Goal: Task Accomplishment & Management: Use online tool/utility

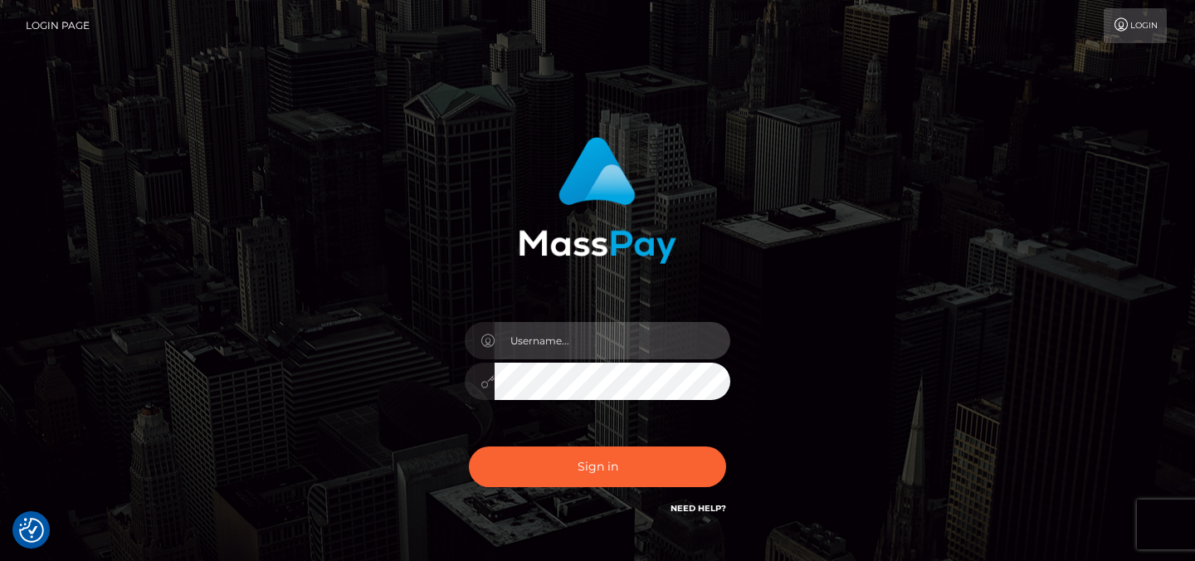
type input "Sefina.nvisionu"
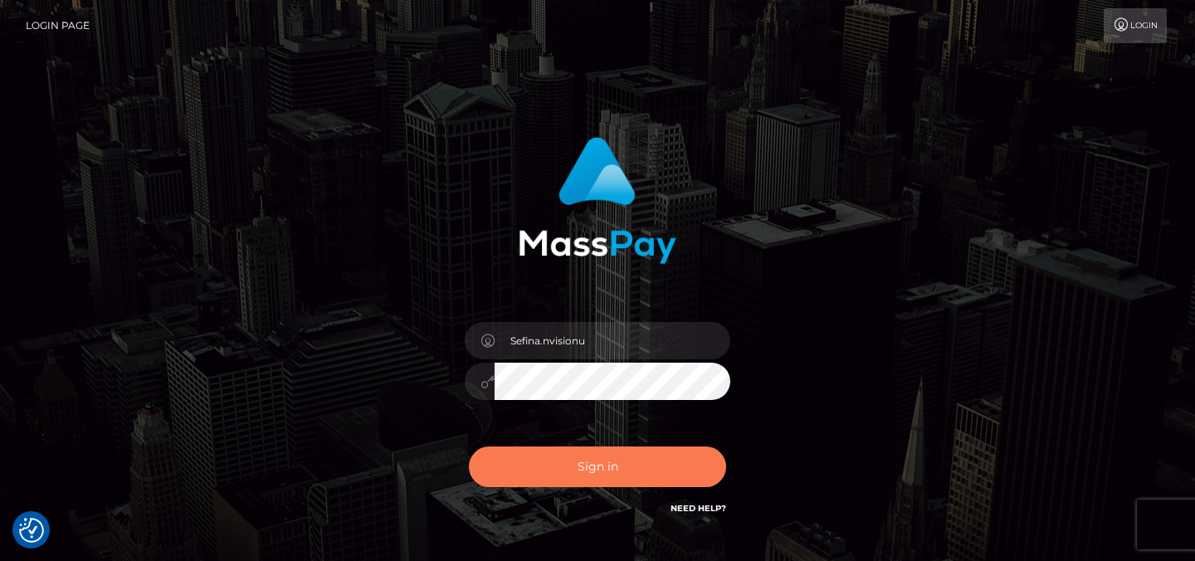
click at [555, 466] on button "Sign in" at bounding box center [597, 467] width 257 height 41
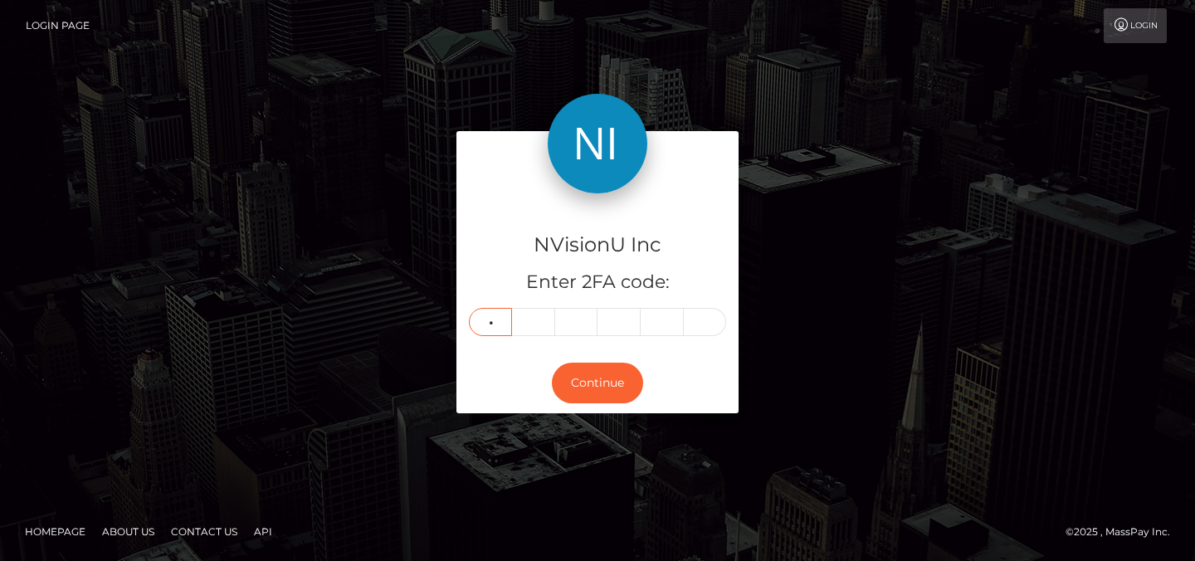
type input "9"
type input "8"
type input "9"
type input "3"
type input "9"
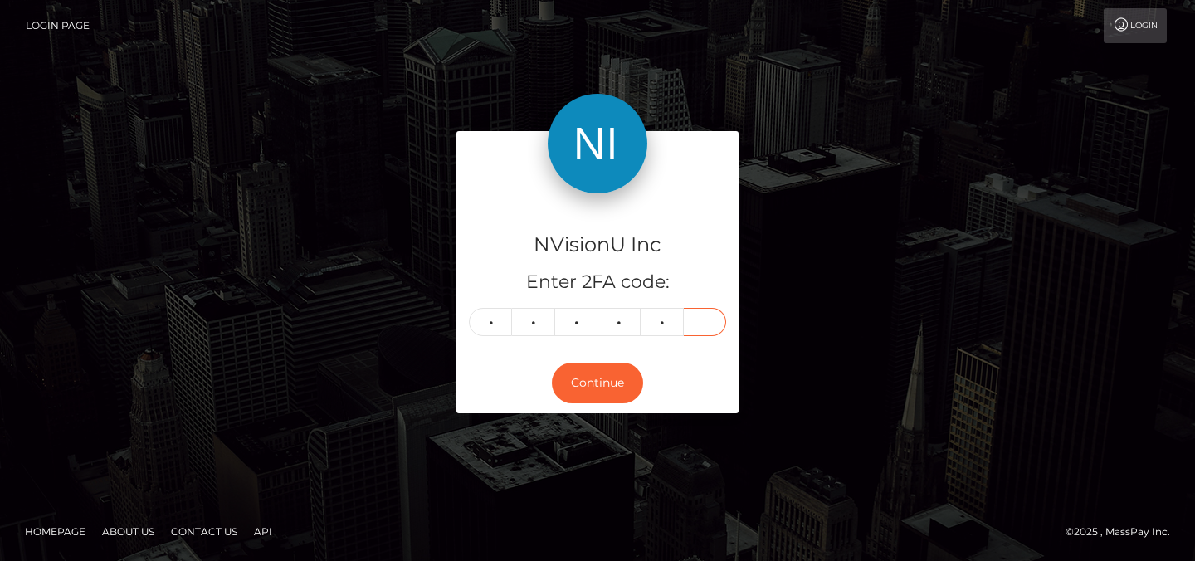
type input "0"
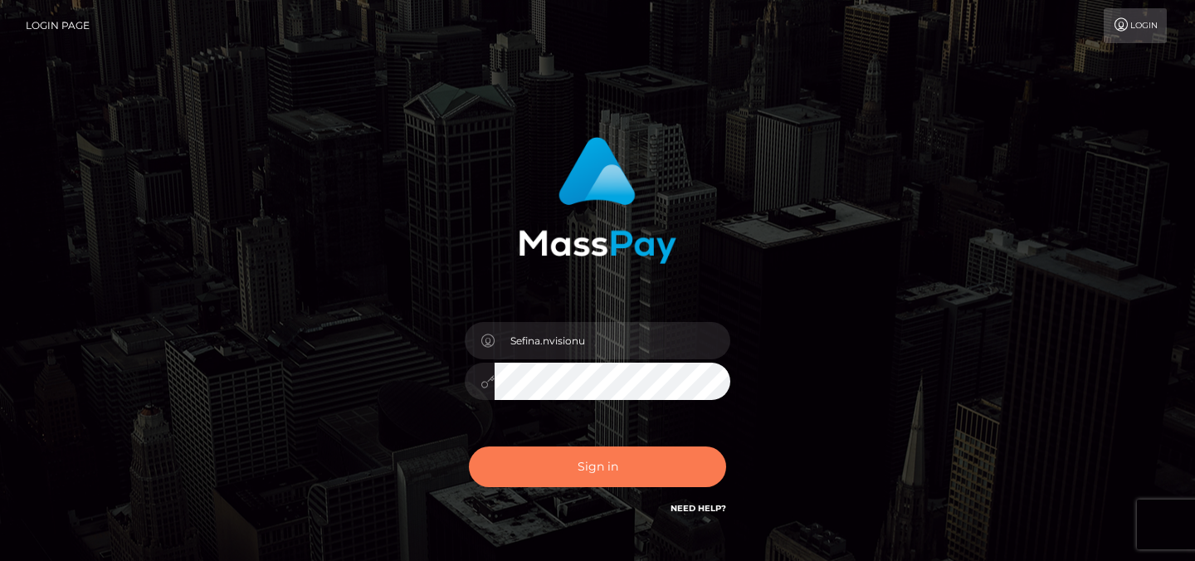
click at [554, 471] on button "Sign in" at bounding box center [597, 467] width 257 height 41
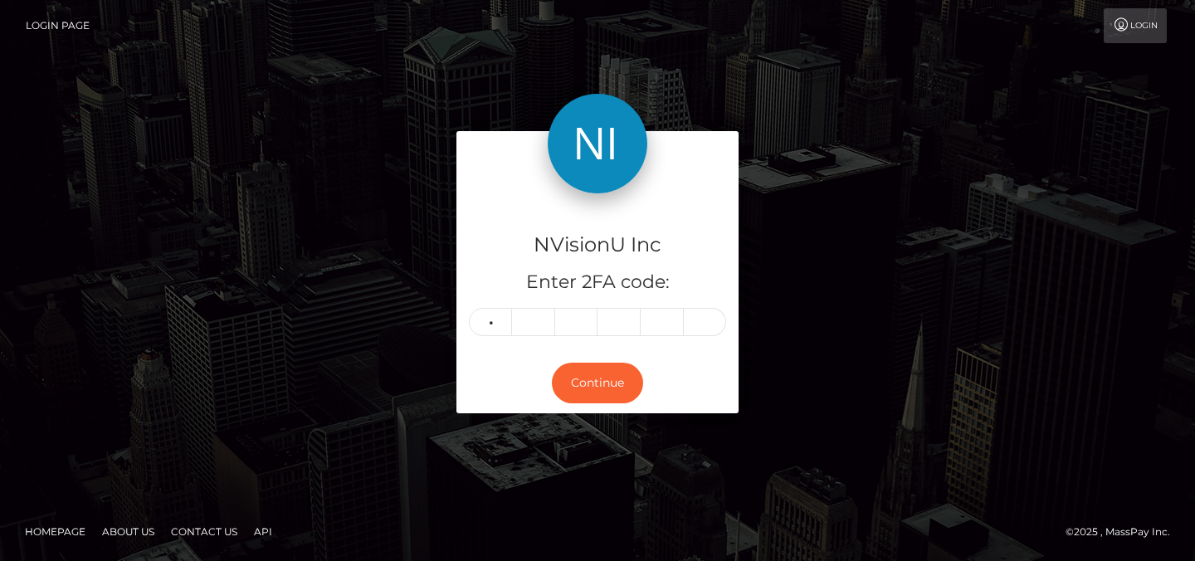
type input "9"
type input "8"
type input "9"
type input "3"
type input "6"
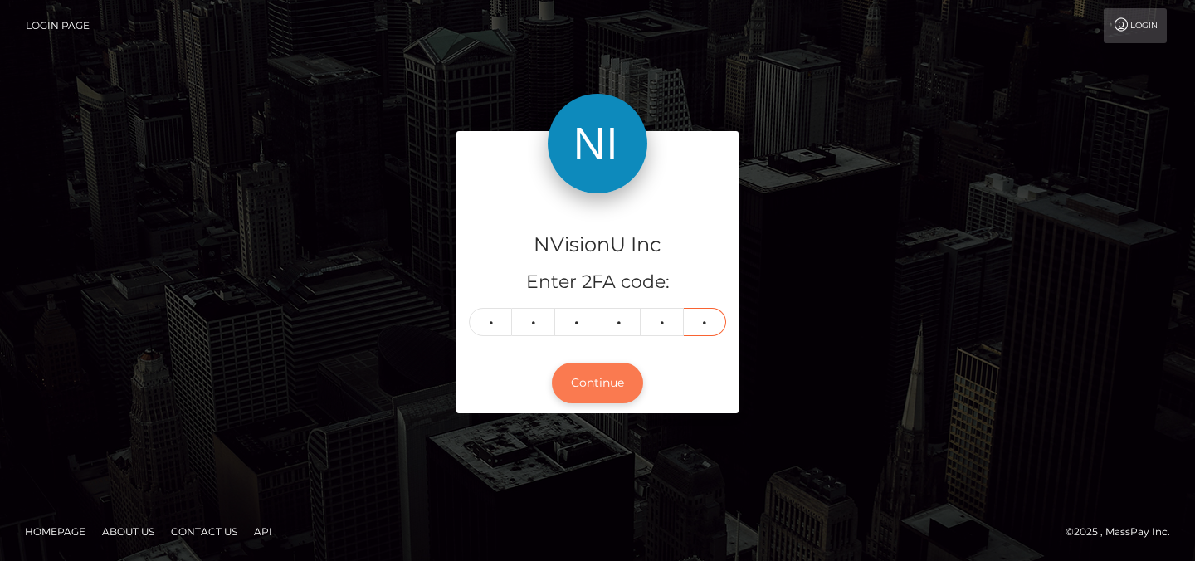
type input "0"
click at [595, 398] on button "Continue" at bounding box center [597, 383] width 91 height 41
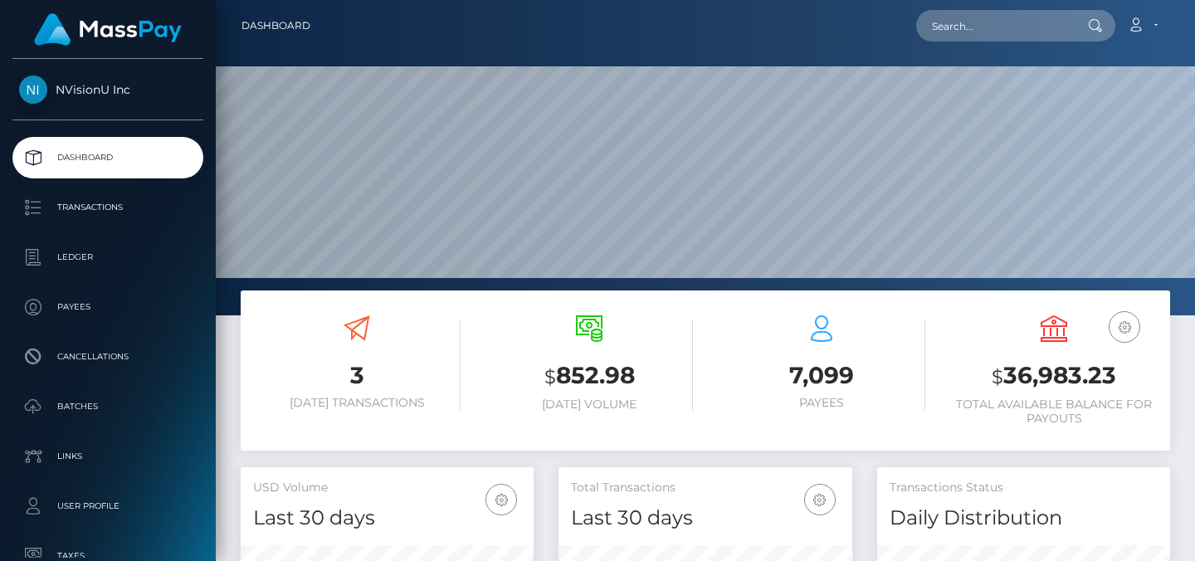
scroll to position [295, 294]
click at [960, 19] on input "text" at bounding box center [994, 26] width 156 height 32
paste input "https://www.fresha.com/book-now/s-s-beauty-loft-l464rngg/all-offer?share=true&p…"
type input "https://www.fresha.com/book-now/s-s-beauty-loft-l464rngg/all-offer?share=true&p…"
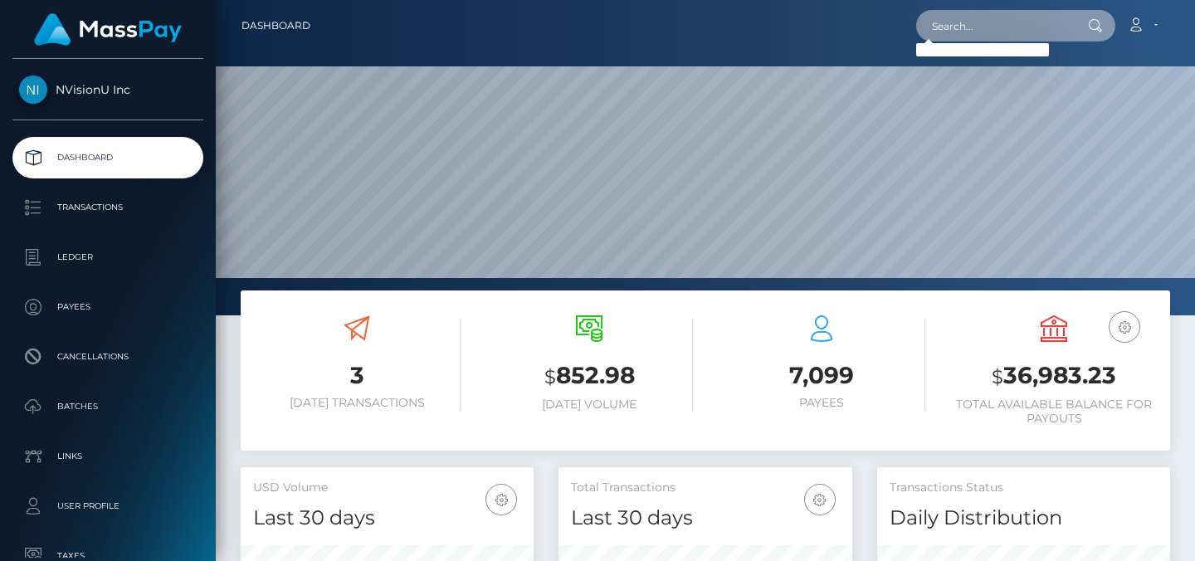
scroll to position [0, 0]
paste input "1043198"
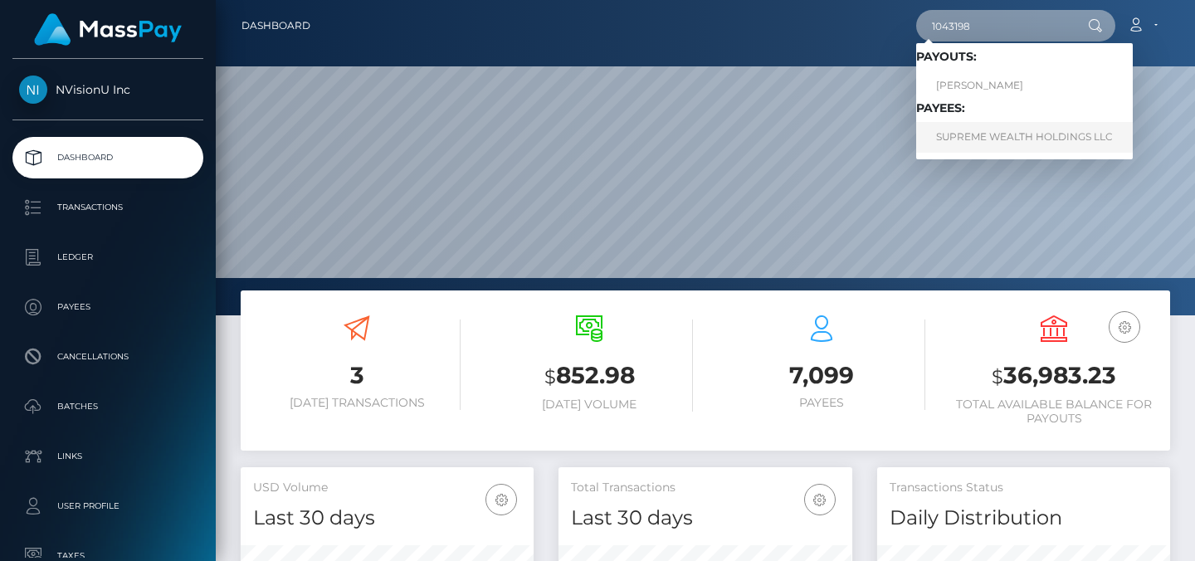
type input "1043198"
click at [988, 131] on link "SUPREME WEALTH HOLDINGS LLC" at bounding box center [1024, 137] width 217 height 31
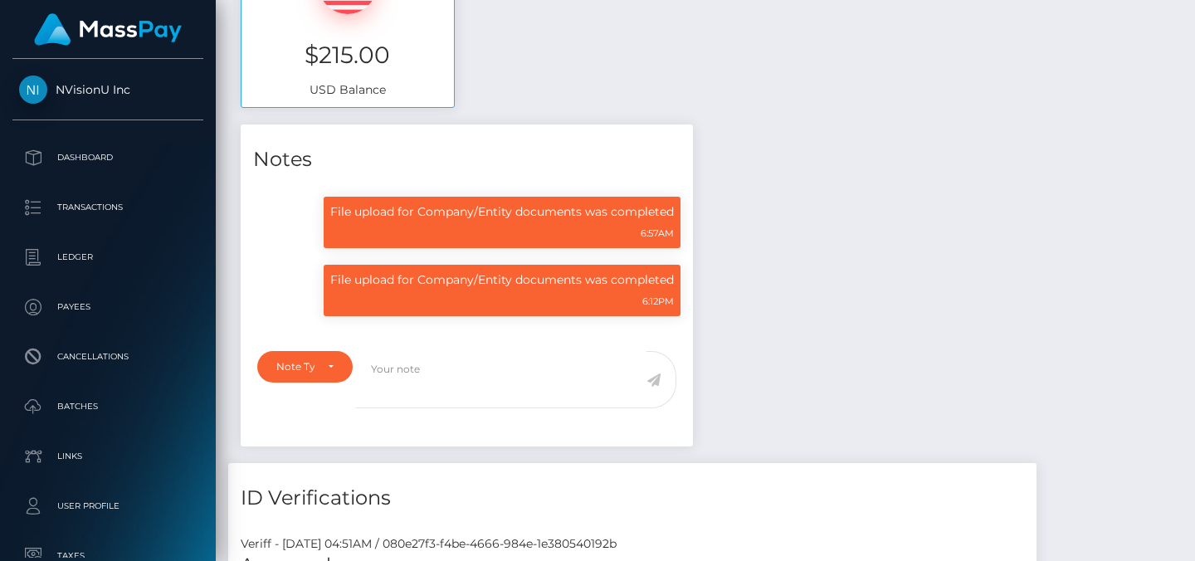
scroll to position [701, 0]
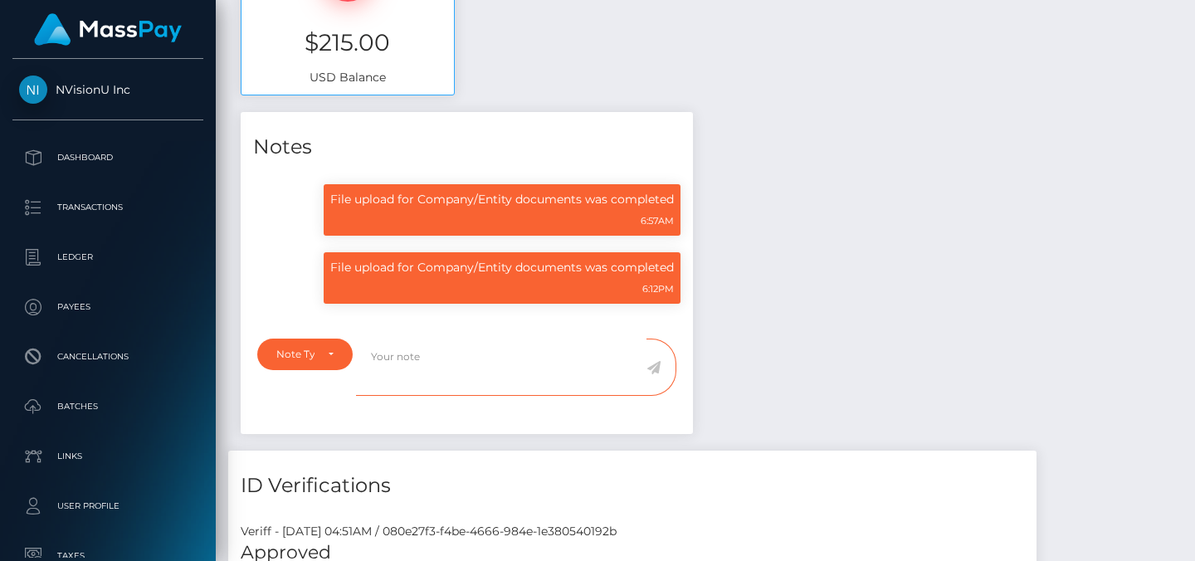
click at [498, 349] on textarea at bounding box center [501, 367] width 291 height 57
click at [299, 348] on div "Note Type" at bounding box center [295, 354] width 38 height 13
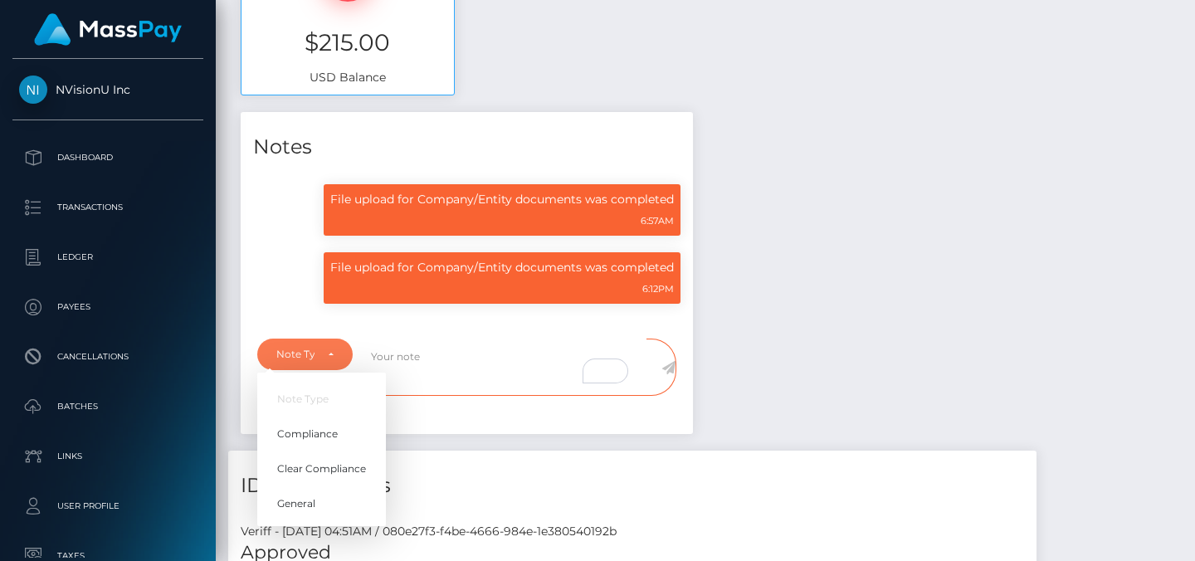
click at [372, 342] on textarea "To enrich screen reader interactions, please activate Accessibility in Grammarl…" at bounding box center [501, 367] width 291 height 57
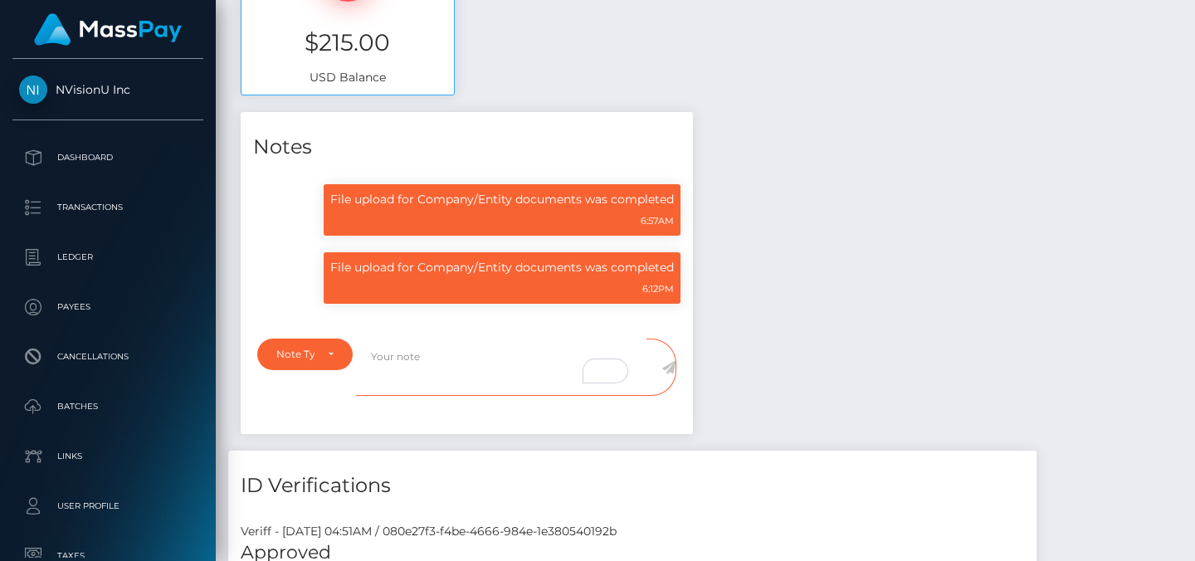
click at [400, 339] on textarea "To enrich screen reader interactions, please activate Accessibility in Grammarl…" at bounding box center [501, 367] width 291 height 57
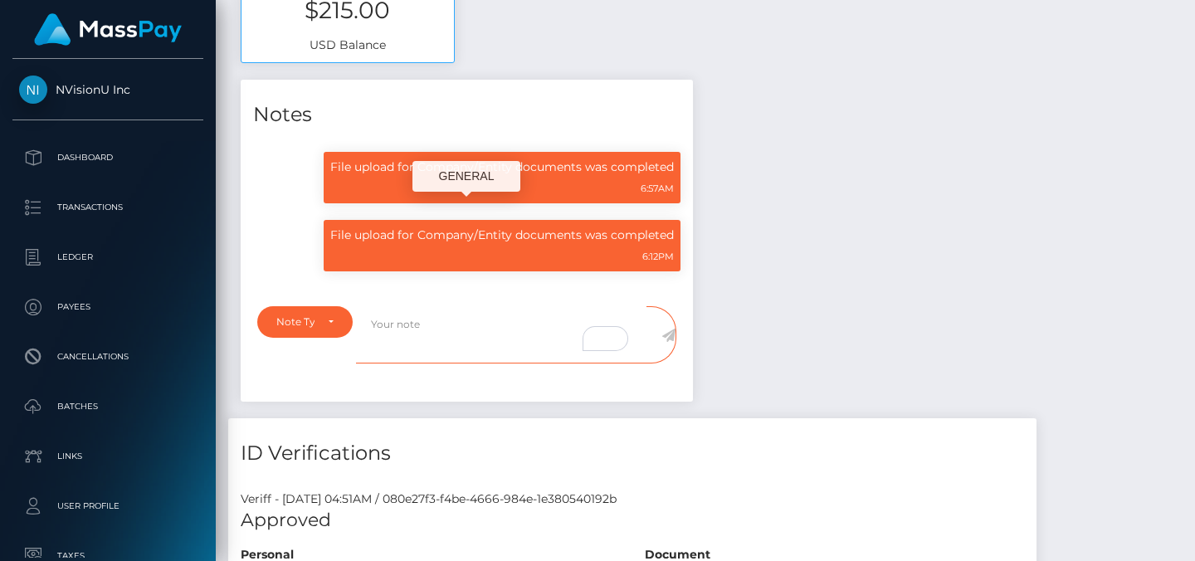
scroll to position [735, 0]
